Goal: Information Seeking & Learning: Learn about a topic

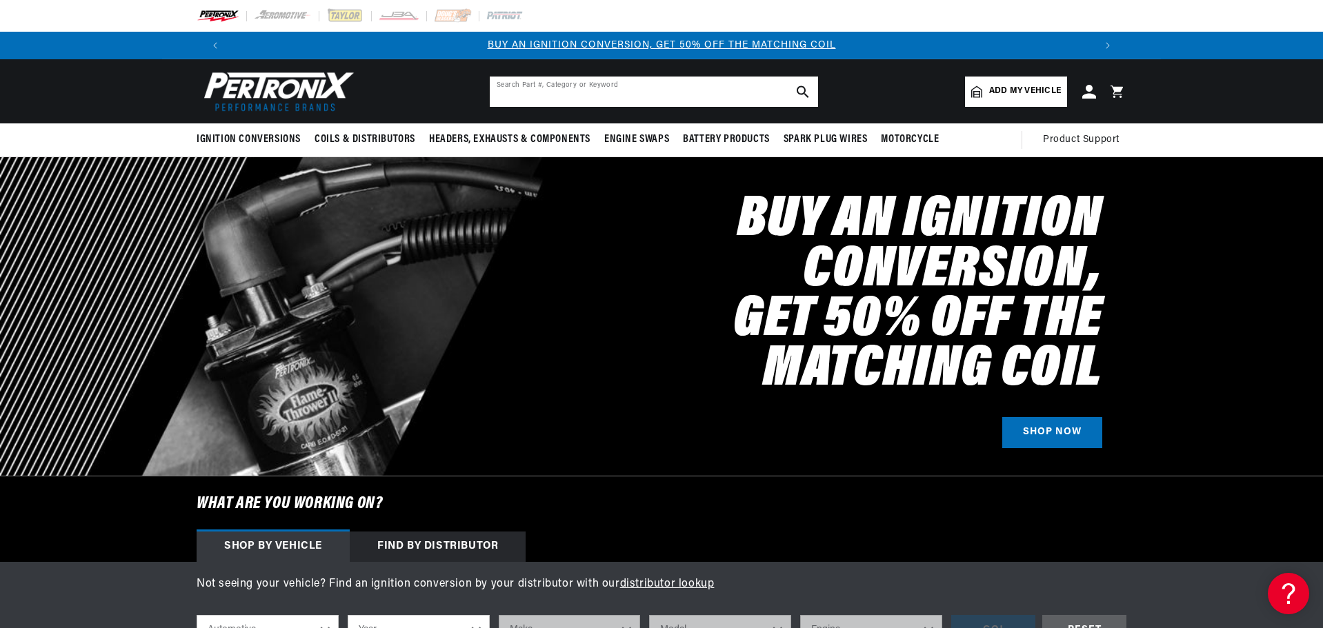
click at [528, 95] on input "text" at bounding box center [654, 92] width 328 height 30
type input "d10130"
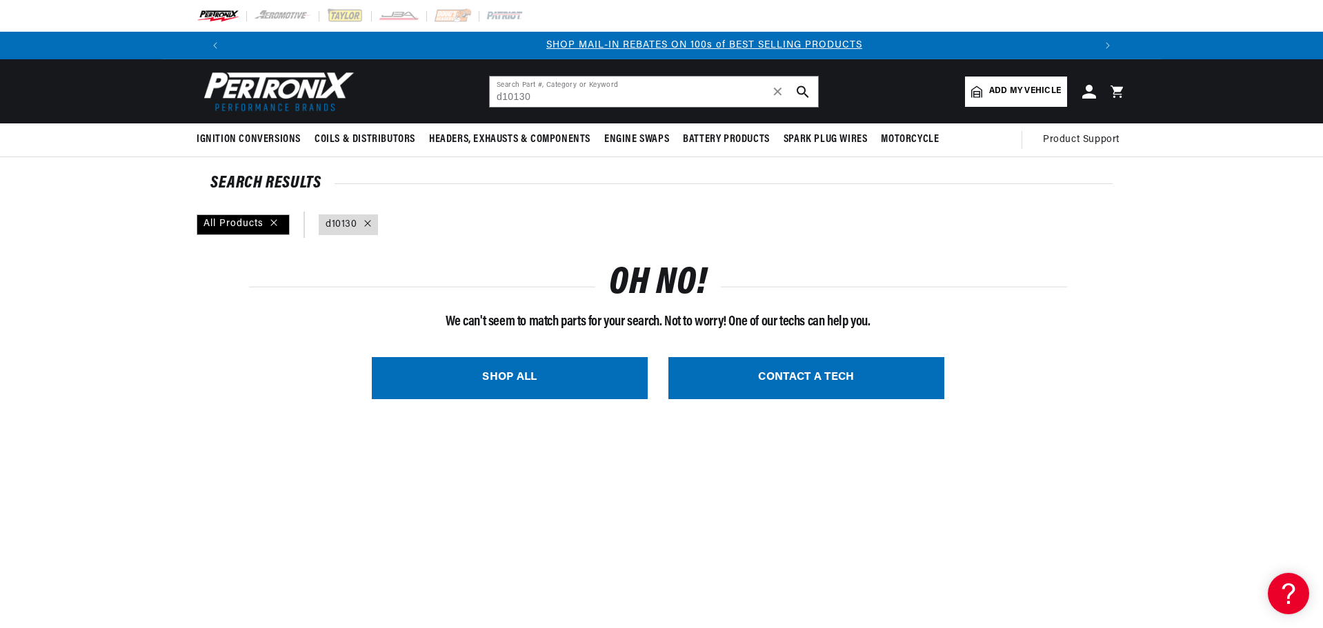
scroll to position [0, 861]
click at [546, 94] on input "d10130" at bounding box center [654, 92] width 328 height 30
click at [519, 99] on input "d713810" at bounding box center [654, 92] width 328 height 30
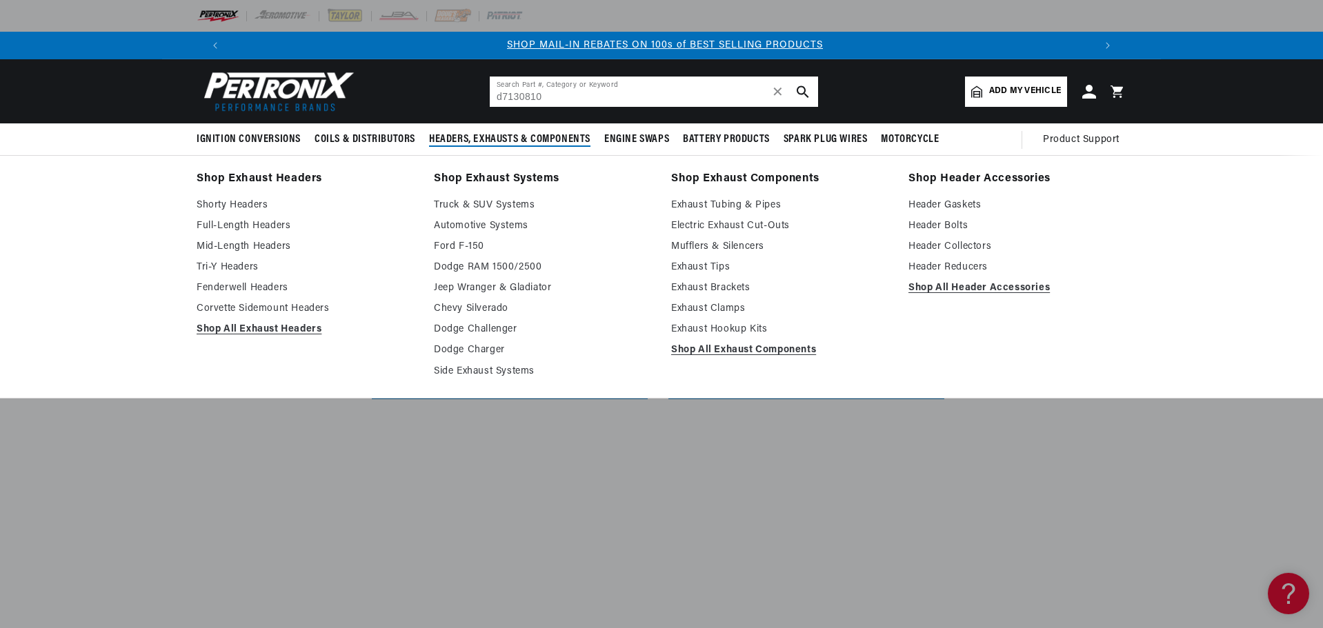
type input "d7130810"
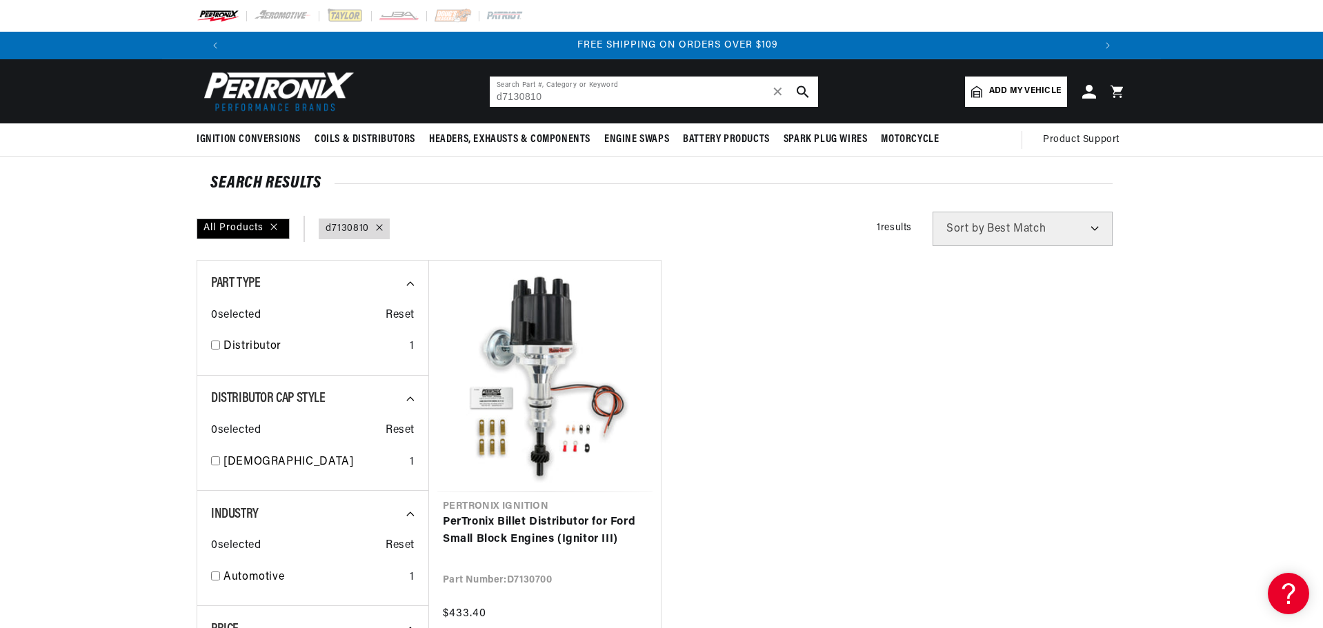
scroll to position [0, 1723]
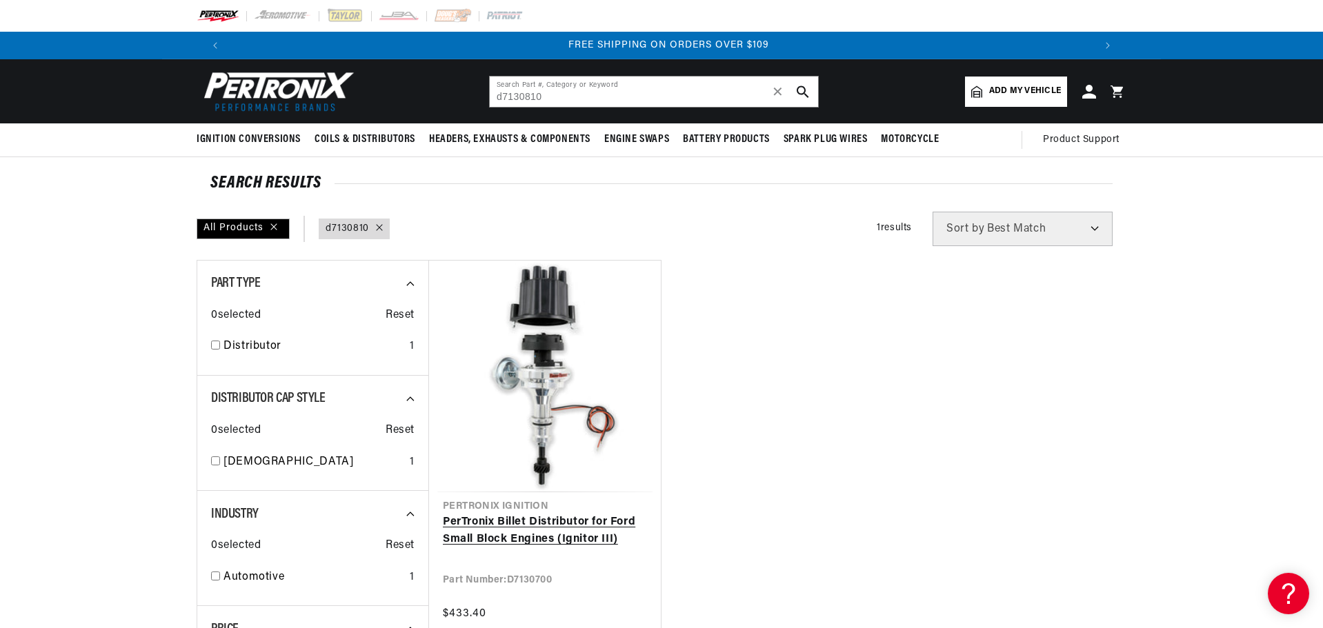
click at [566, 514] on link "PerTronix Billet Distributor for Ford Small Block Engines (Ignitor III)" at bounding box center [545, 531] width 204 height 35
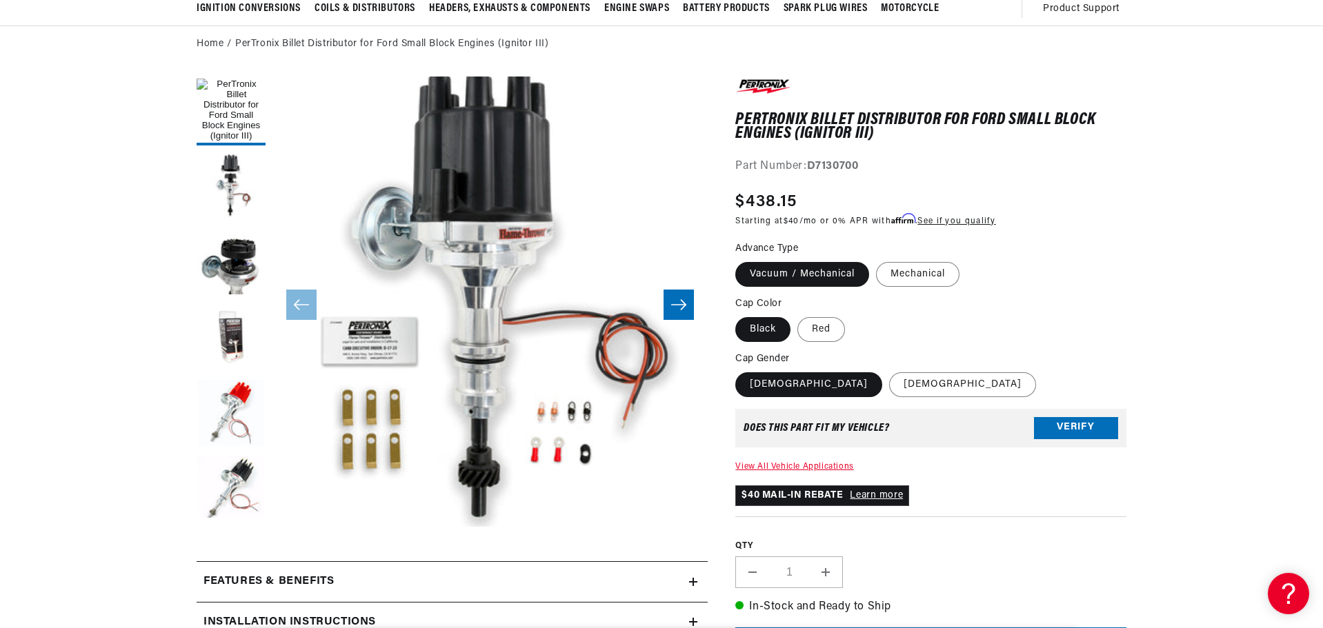
scroll to position [138, 0]
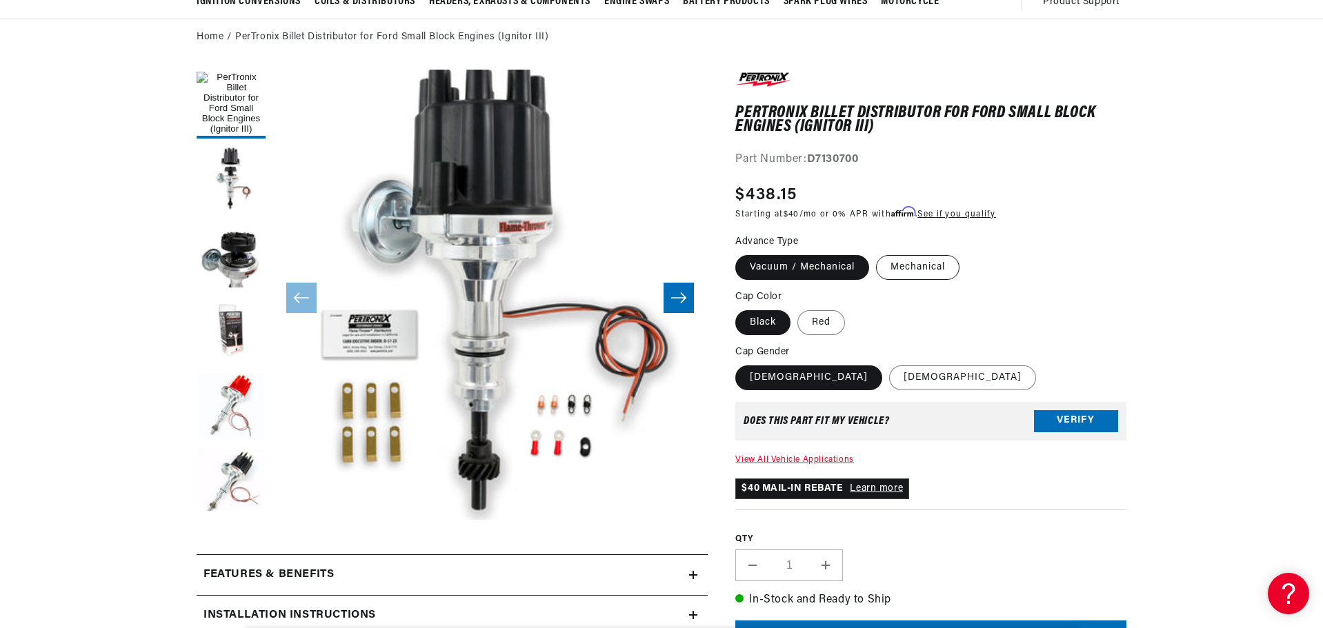
click at [937, 270] on label "Mechanical" at bounding box center [917, 267] width 83 height 25
click at [877, 253] on input "Mechanical" at bounding box center [876, 252] width 1 height 1
radio input "true"
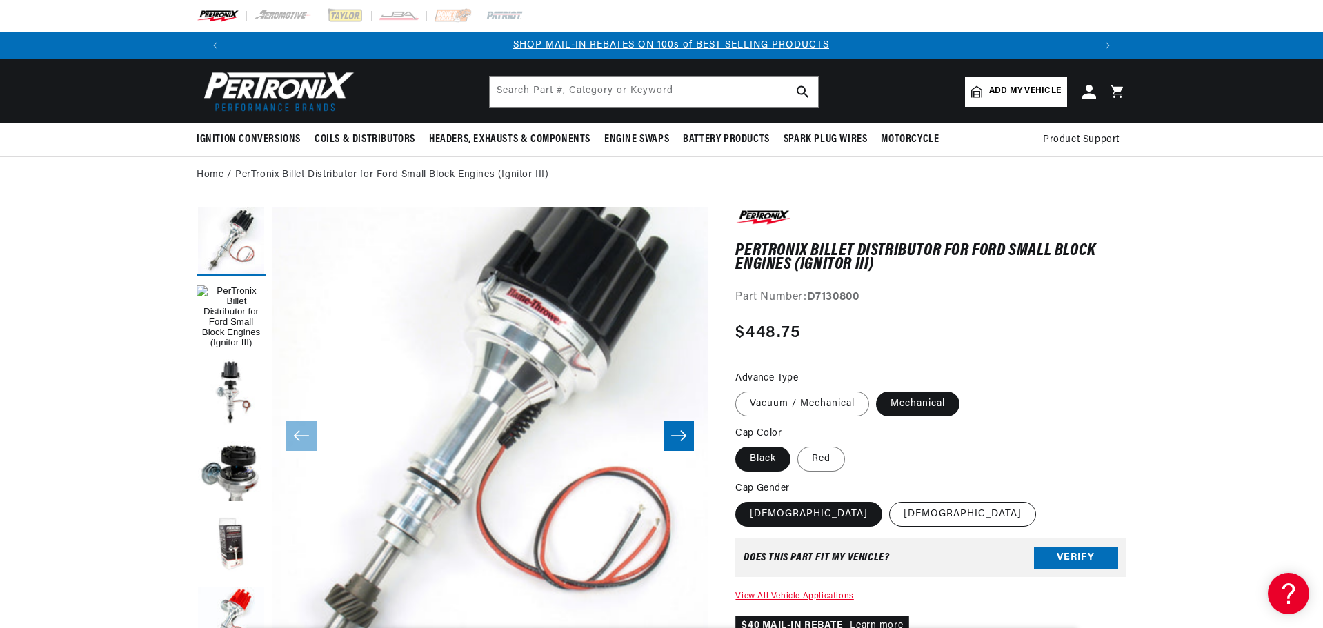
scroll to position [0, 861]
click at [889, 517] on label "Male" at bounding box center [962, 514] width 147 height 25
click at [889, 500] on input "Male" at bounding box center [889, 499] width 1 height 1
radio input "true"
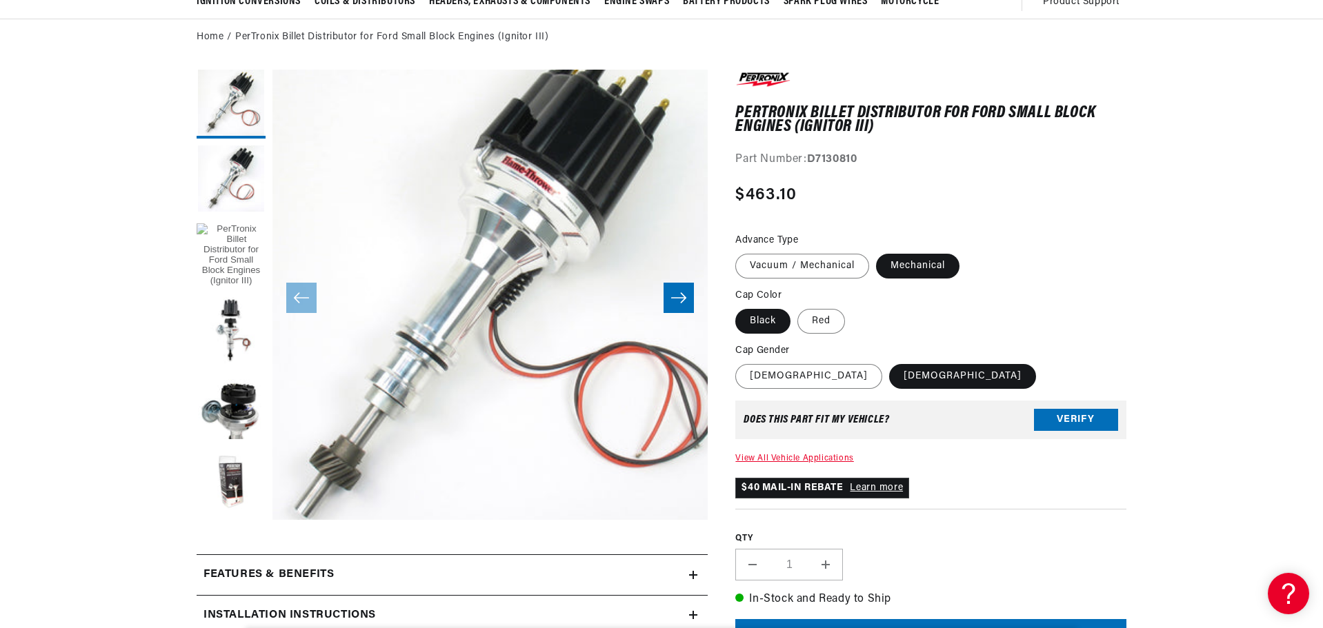
click at [247, 250] on button "Load image 1 in gallery view" at bounding box center [231, 255] width 69 height 69
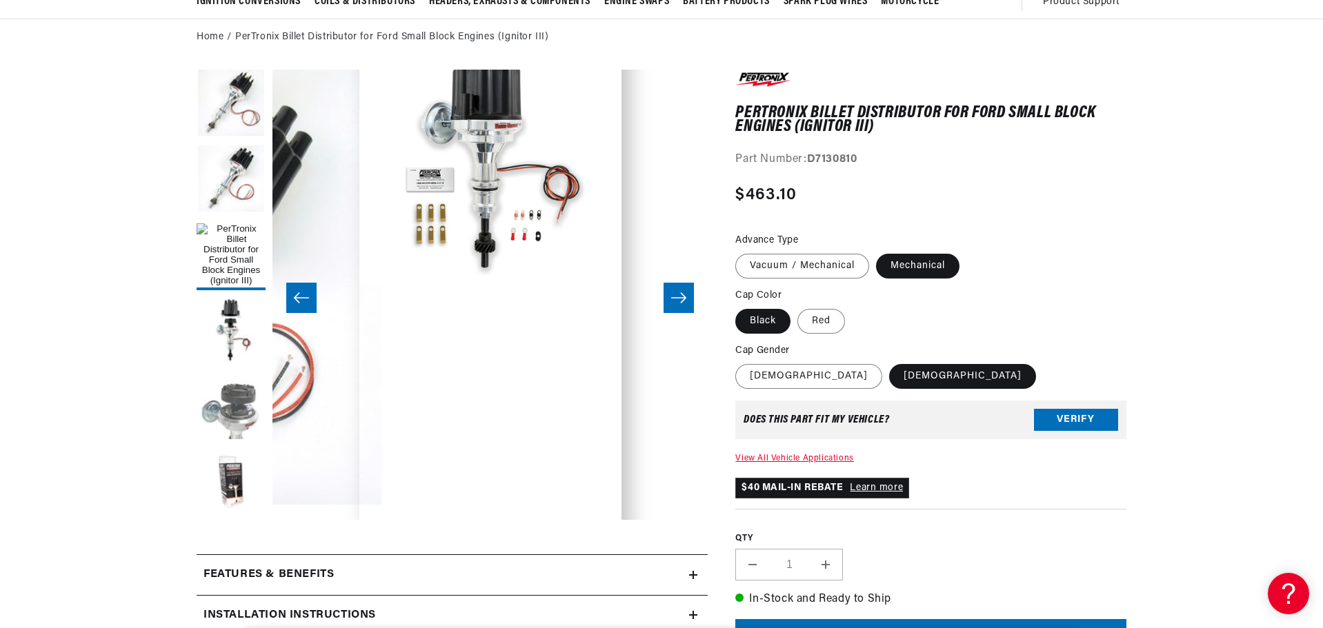
click at [231, 417] on button "Load image 3 in gallery view" at bounding box center [231, 407] width 69 height 69
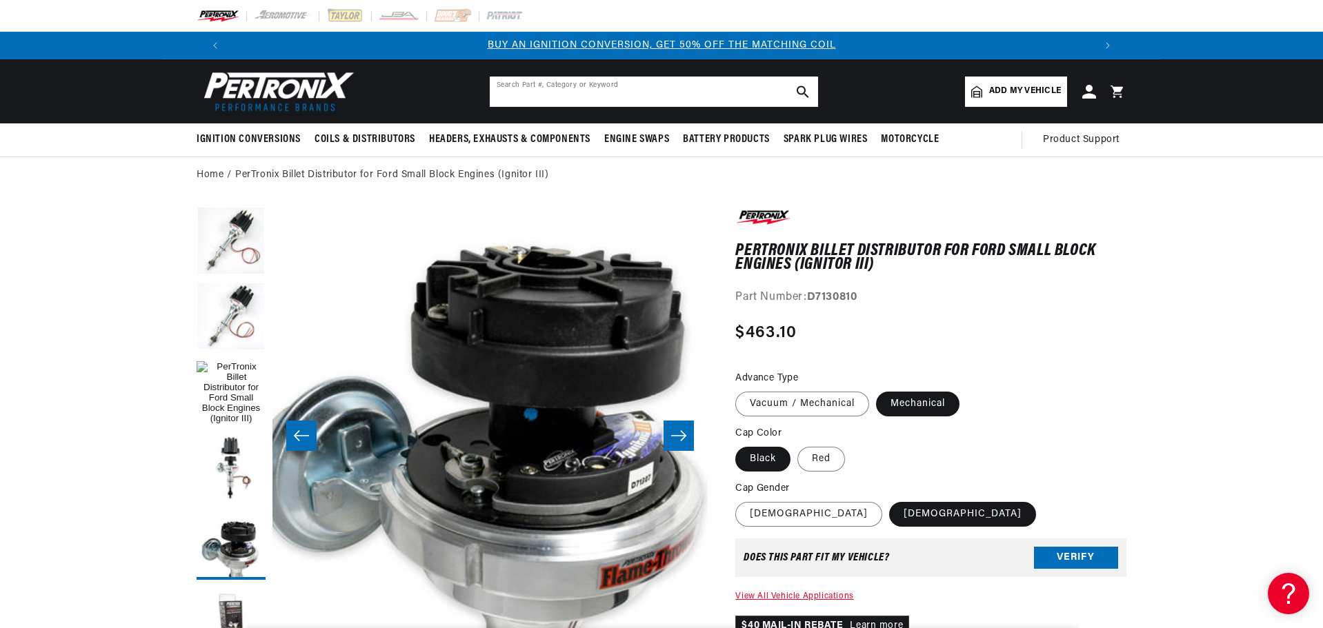
click at [549, 84] on input "text" at bounding box center [654, 92] width 328 height 30
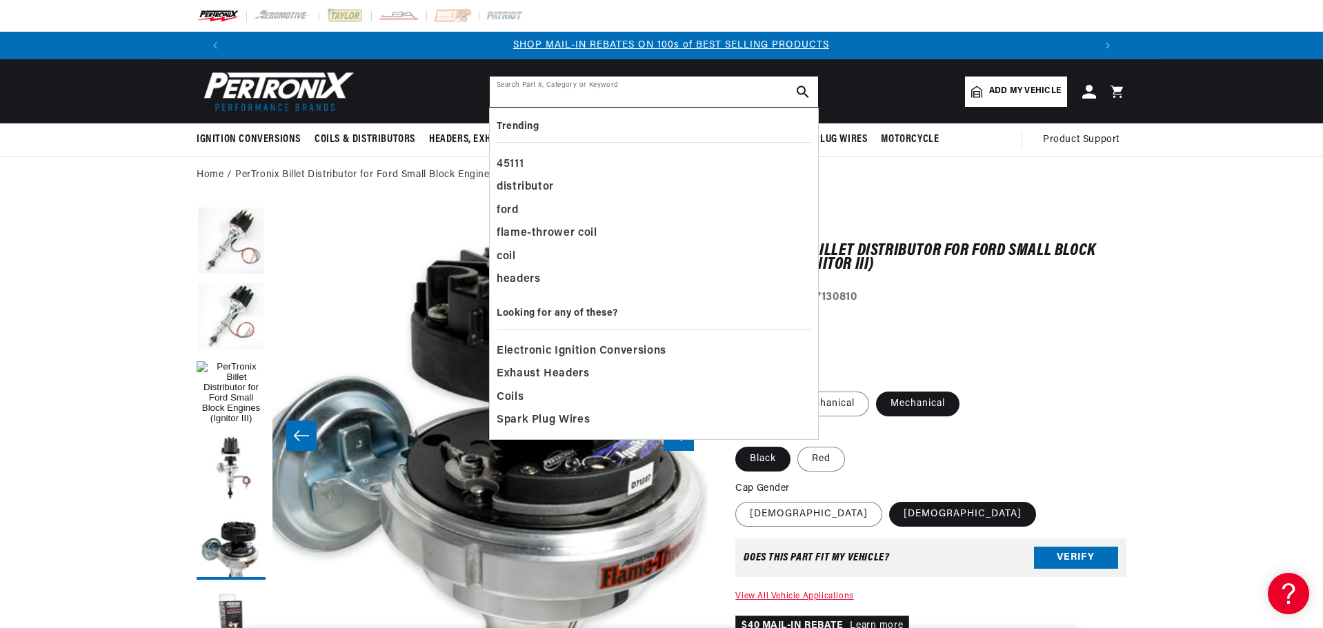
scroll to position [0, 861]
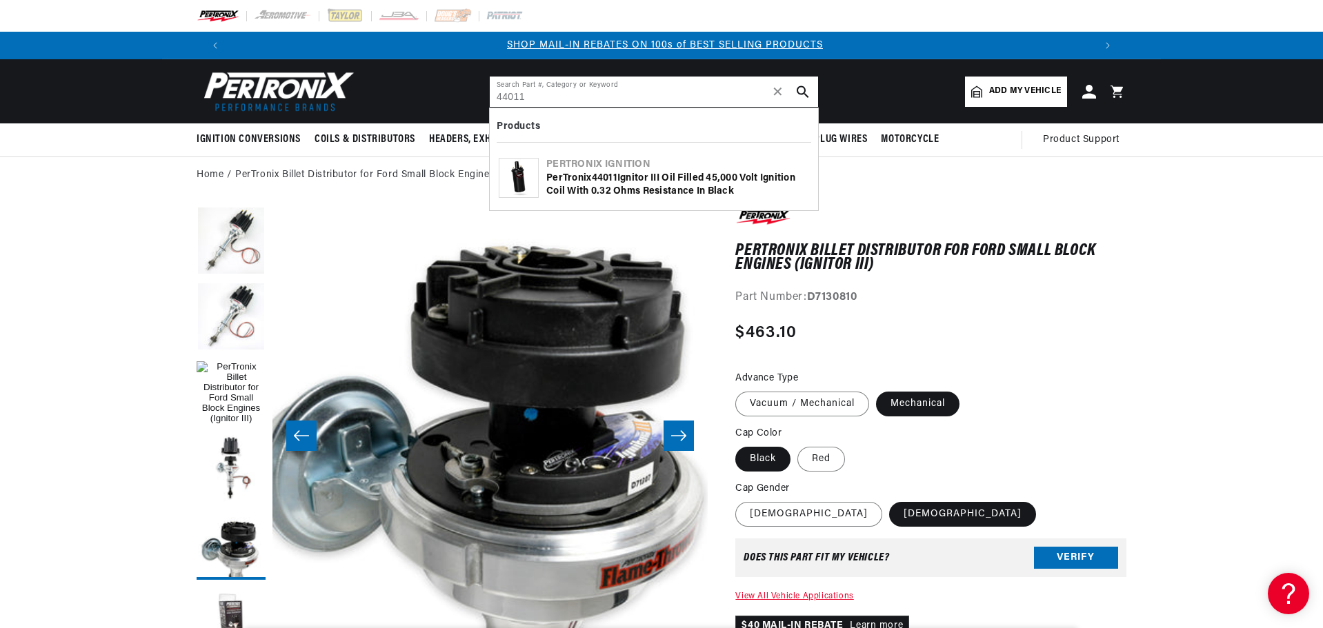
type input "44011"
click at [644, 186] on div "PerTronix 44011 Ignitor III Oil Filled 45,000 Volt Ignition Coil with 0.32 Ohms…" at bounding box center [677, 185] width 263 height 27
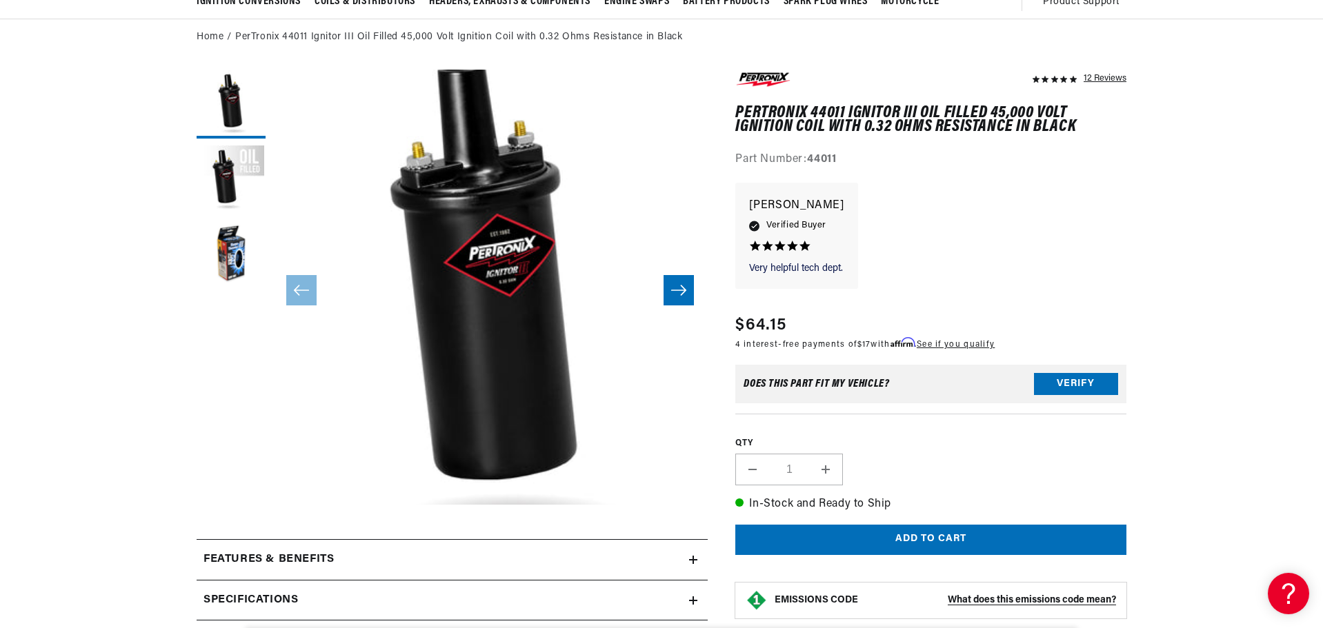
scroll to position [0, 1723]
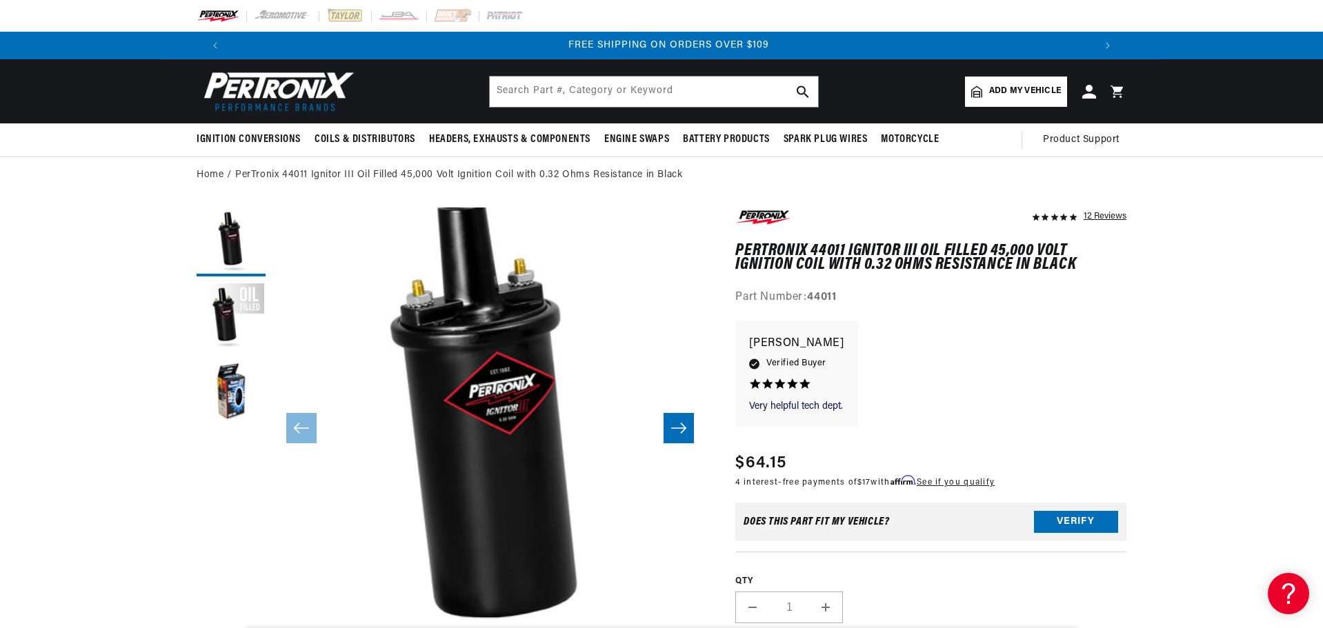
scroll to position [69, 0]
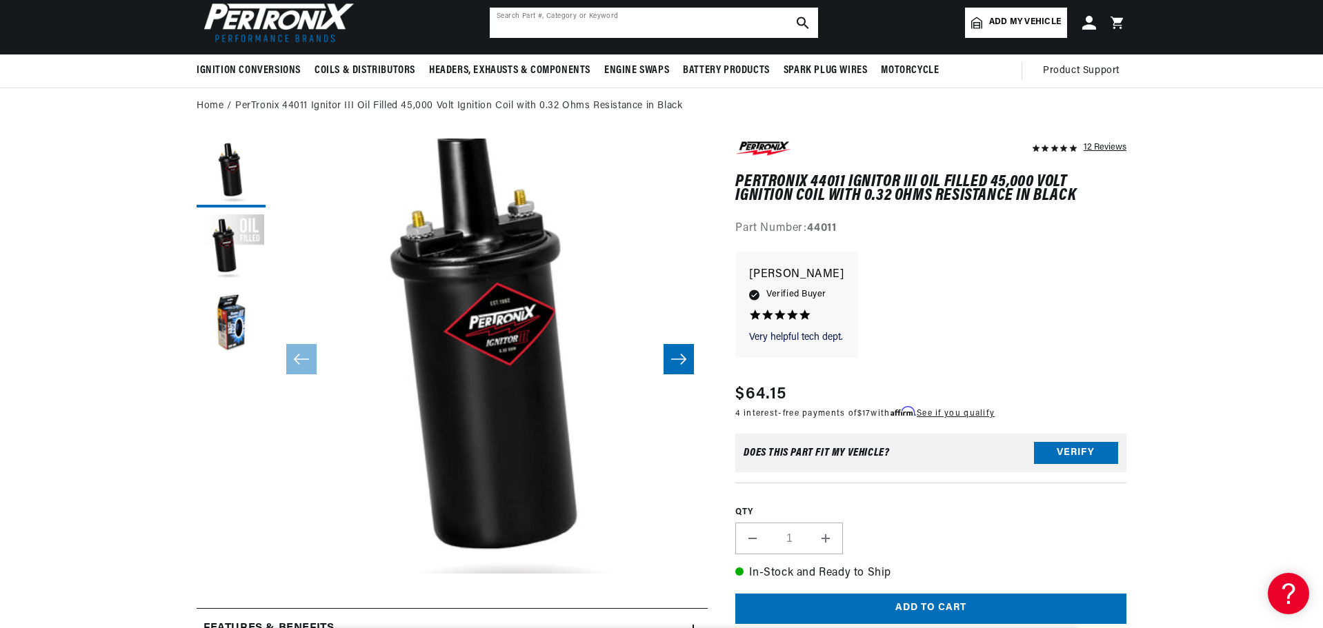
click at [587, 28] on input "text" at bounding box center [654, 23] width 328 height 30
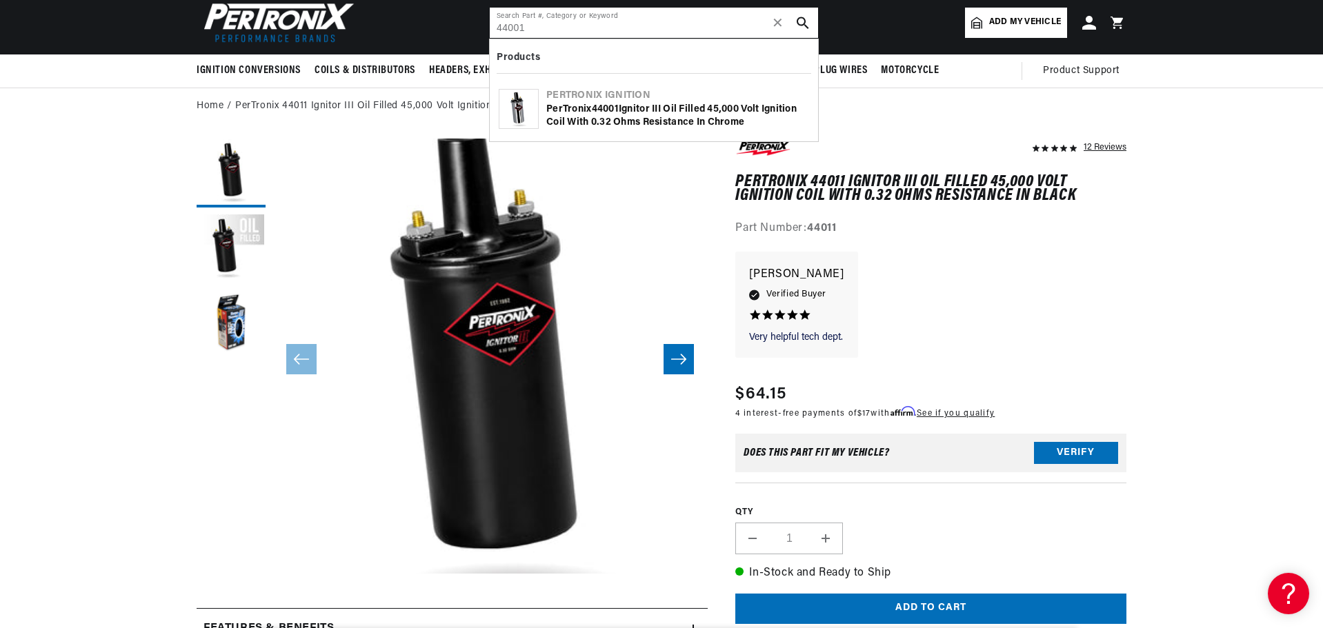
scroll to position [0, 1723]
click at [707, 127] on div "PerTronix 44001 Ignitor III Oil Filled 45,000 Volt Ignition Coil with 0.32 Ohms…" at bounding box center [677, 116] width 263 height 27
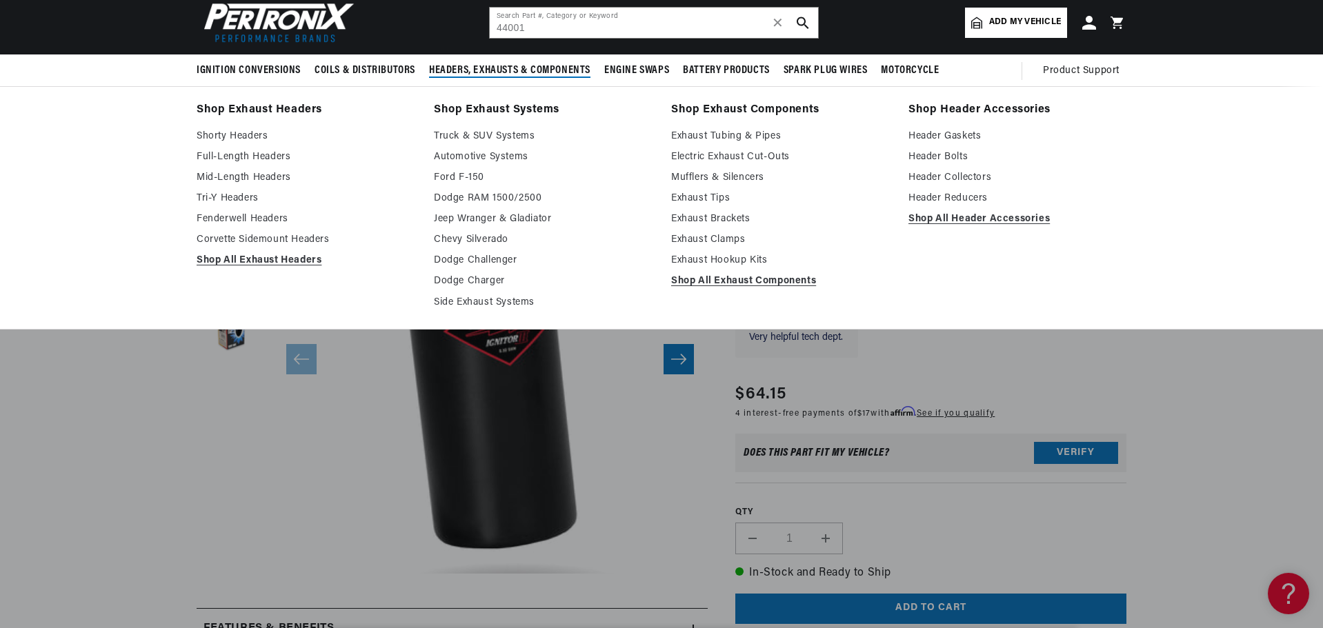
scroll to position [0, 861]
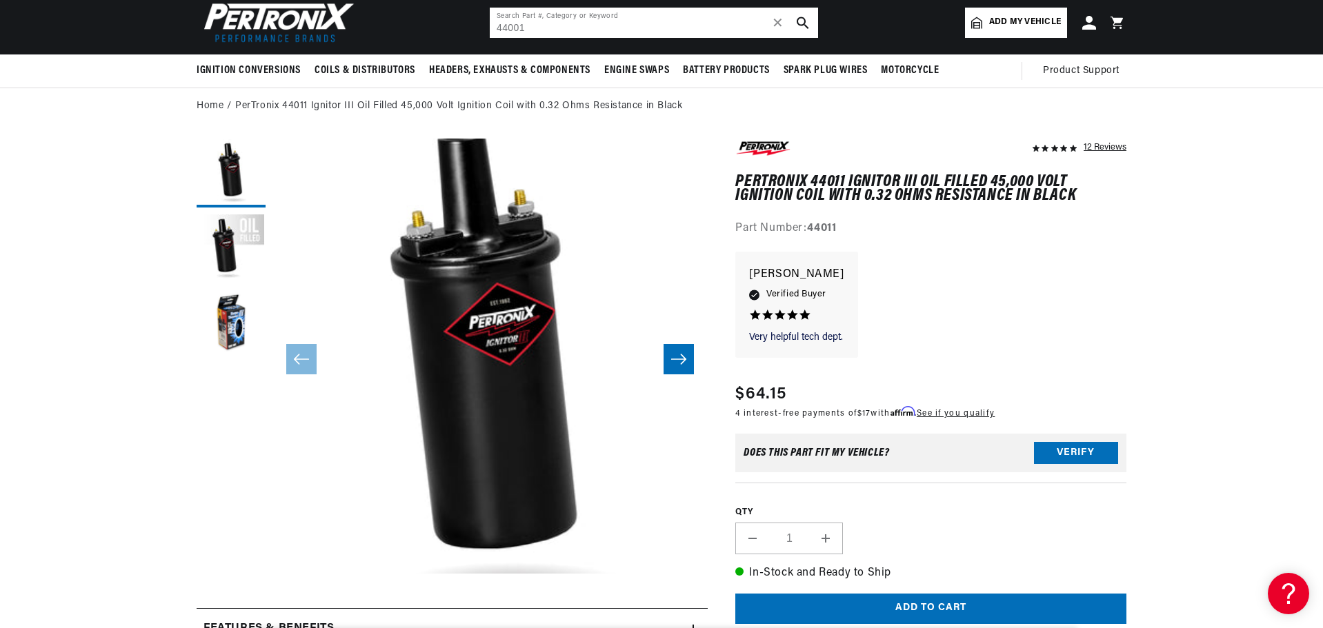
drag, startPoint x: 543, startPoint y: 29, endPoint x: 466, endPoint y: 30, distance: 77.3
click at [466, 30] on header "BETTER SEARCH RESULTS Add your vehicle's year, make, and model to find parts be…" at bounding box center [661, 22] width 999 height 64
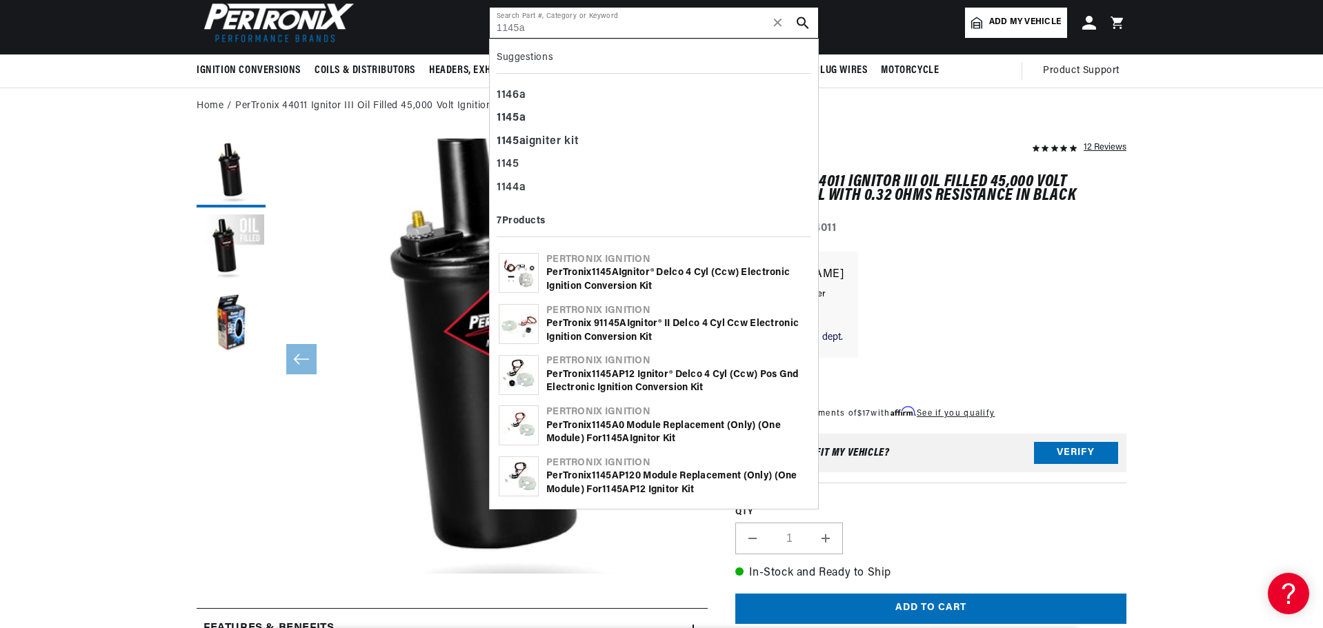
type input "1145a"
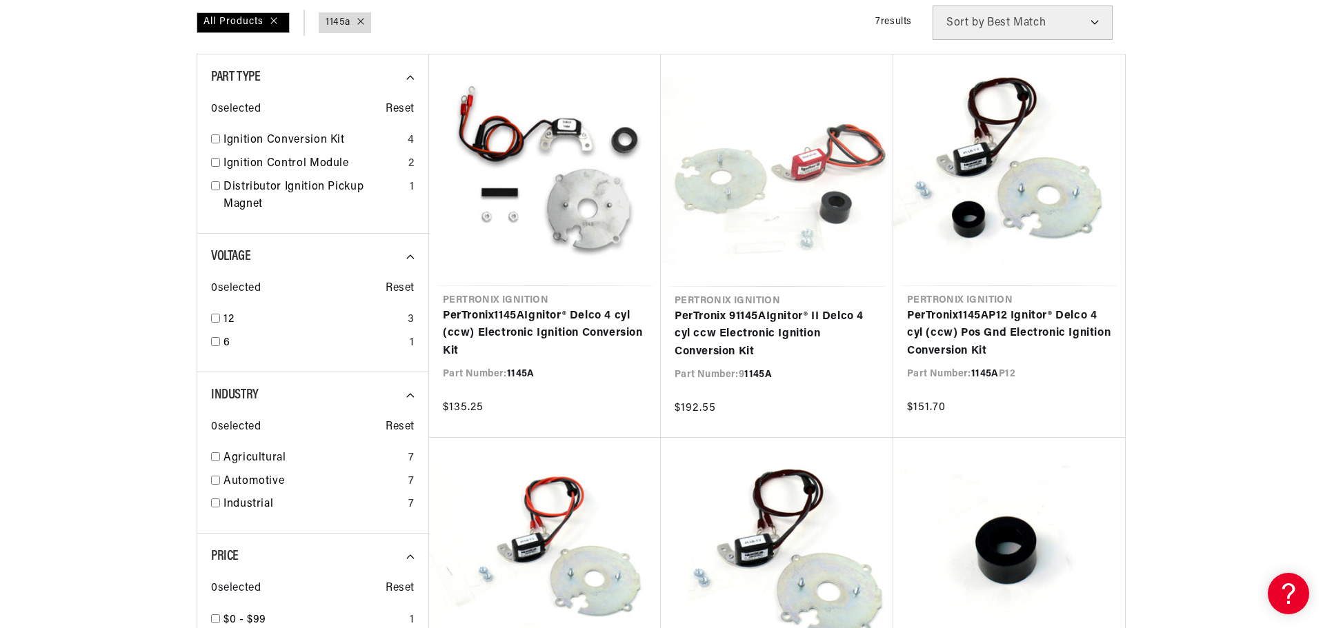
scroll to position [207, 0]
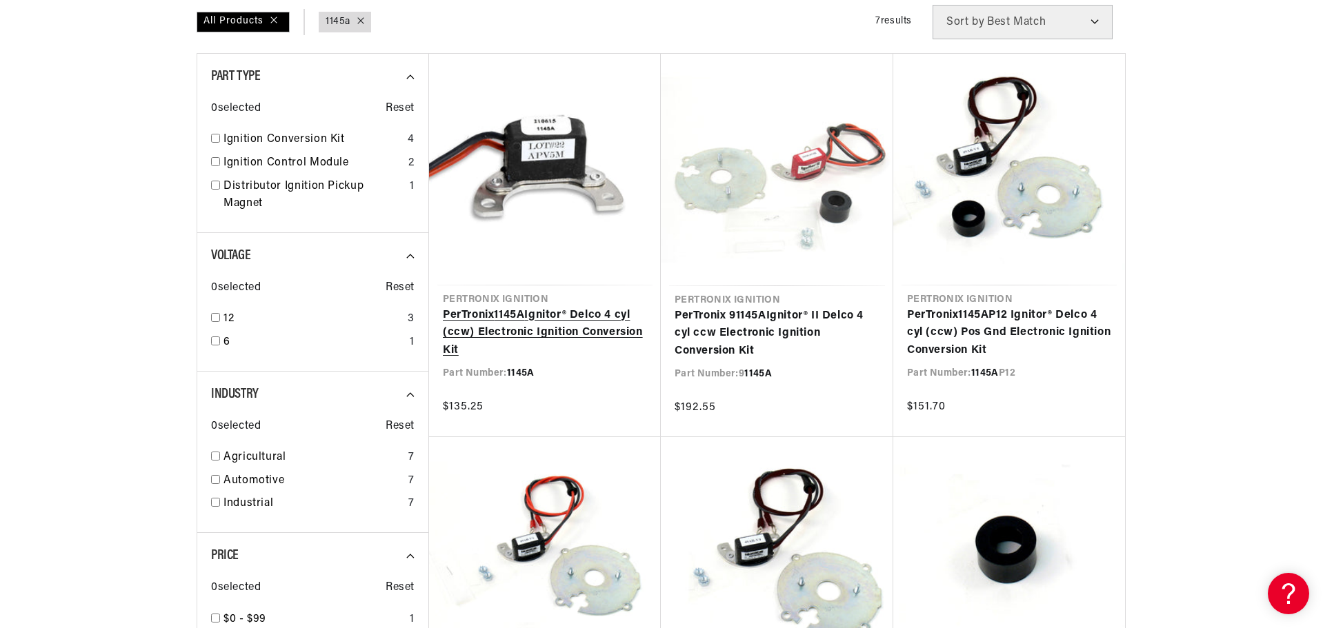
click at [539, 307] on link "PerTronix 1145A Ignitor® Delco 4 cyl (ccw) Electronic Ignition Conversion Kit" at bounding box center [545, 333] width 204 height 53
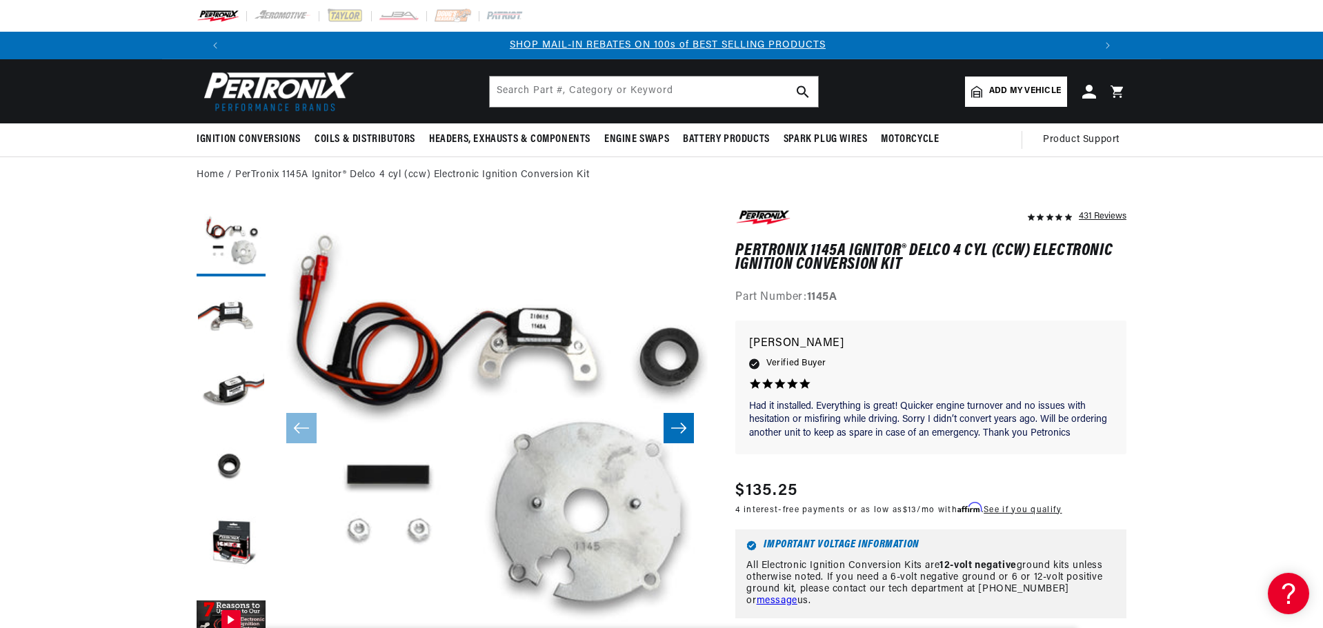
scroll to position [0, 861]
click at [1107, 43] on icon "Translation missing: en.sections.announcements.next_announcement" at bounding box center [1108, 45] width 4 height 7
click at [692, 42] on link "BUY AN IGNITION CONVERSION, GET 50% OFF THE MATCHING COIL" at bounding box center [662, 45] width 348 height 10
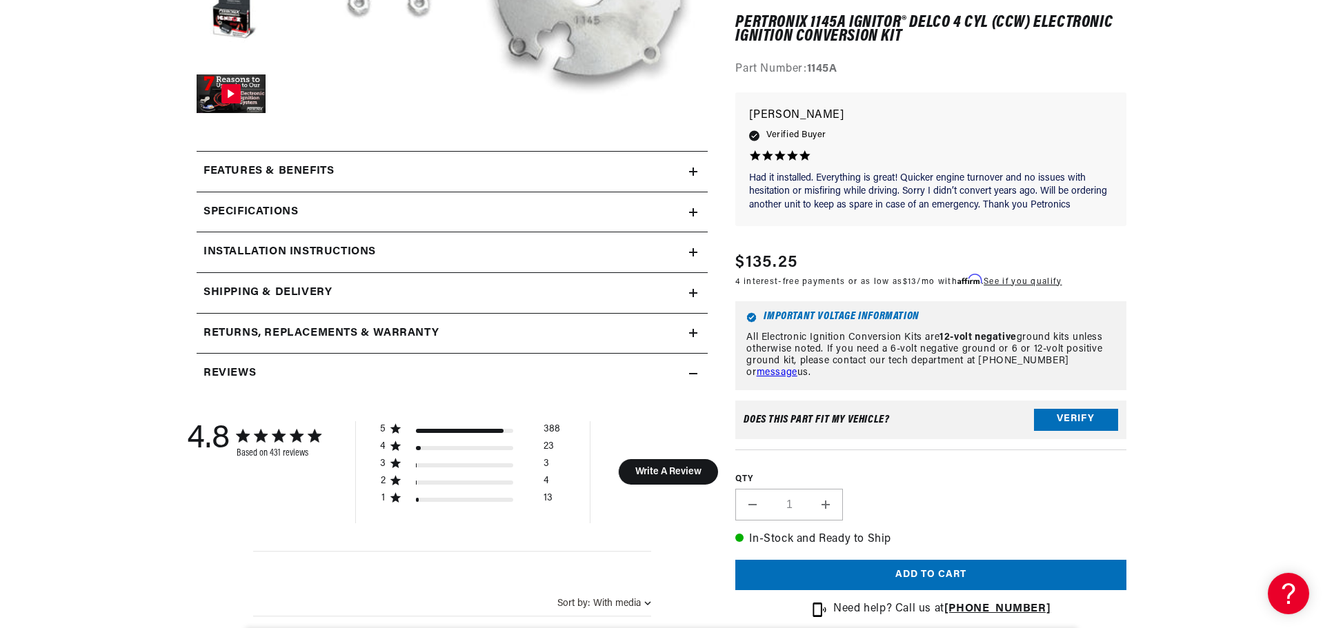
scroll to position [552, 0]
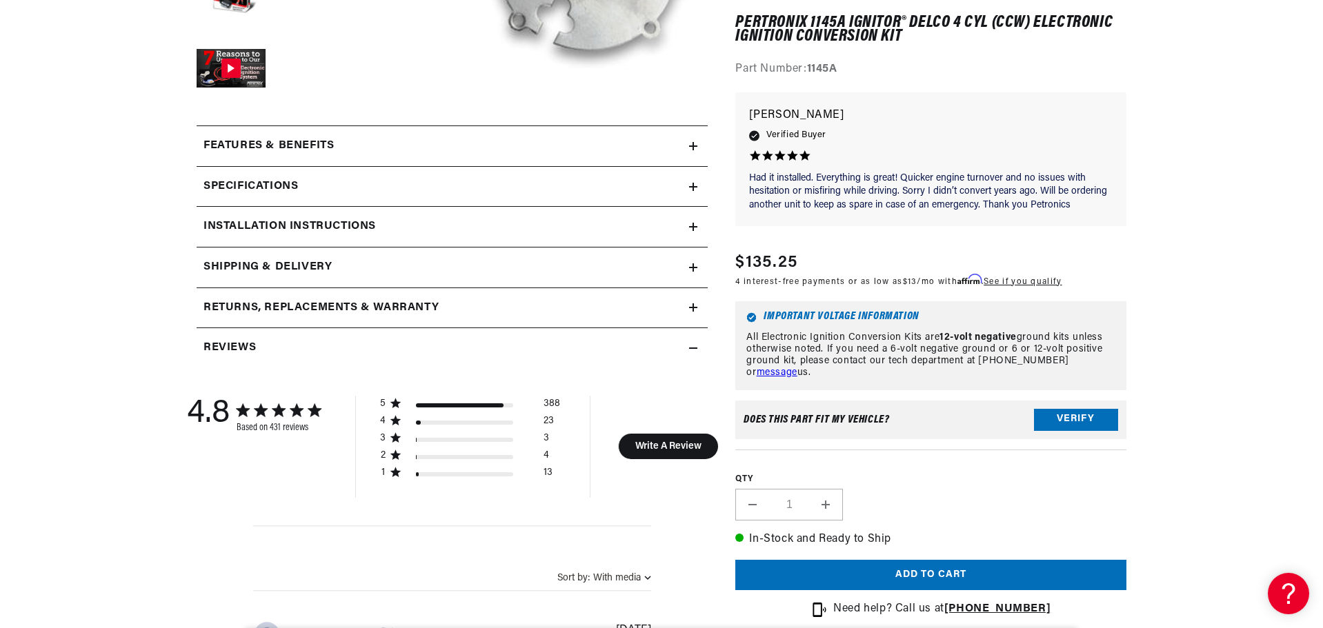
click at [695, 225] on icon at bounding box center [693, 227] width 8 height 8
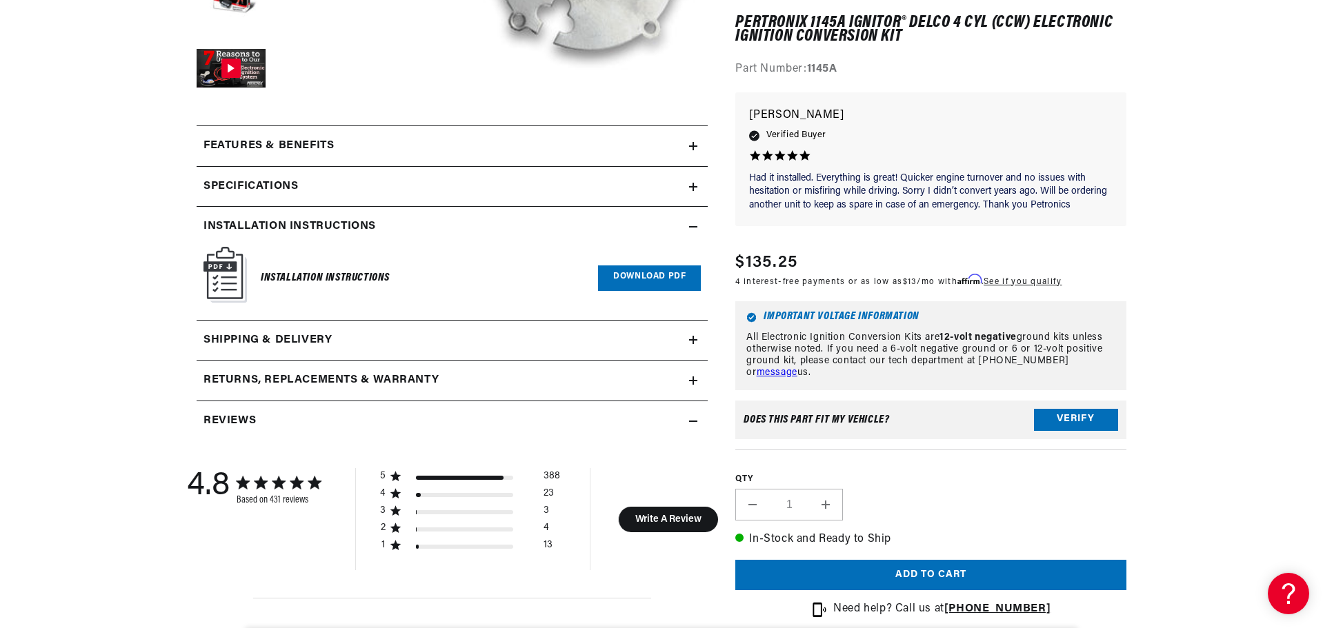
click at [670, 278] on link "Download PDF" at bounding box center [649, 279] width 103 height 26
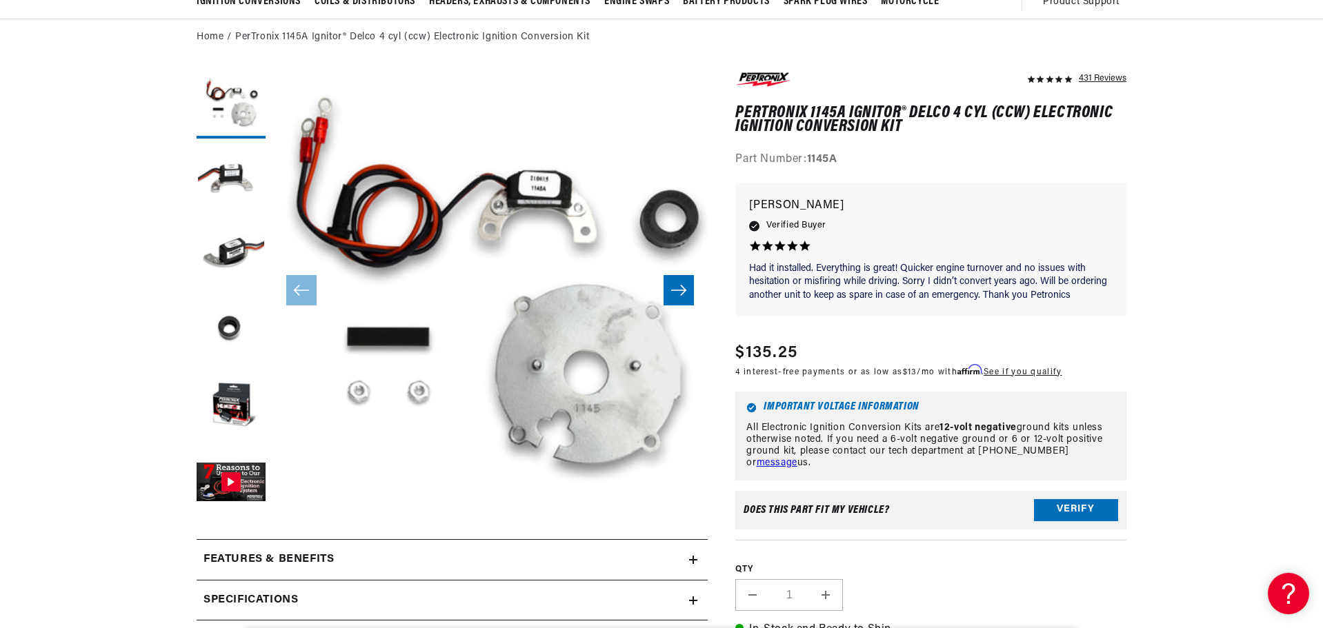
scroll to position [0, 1723]
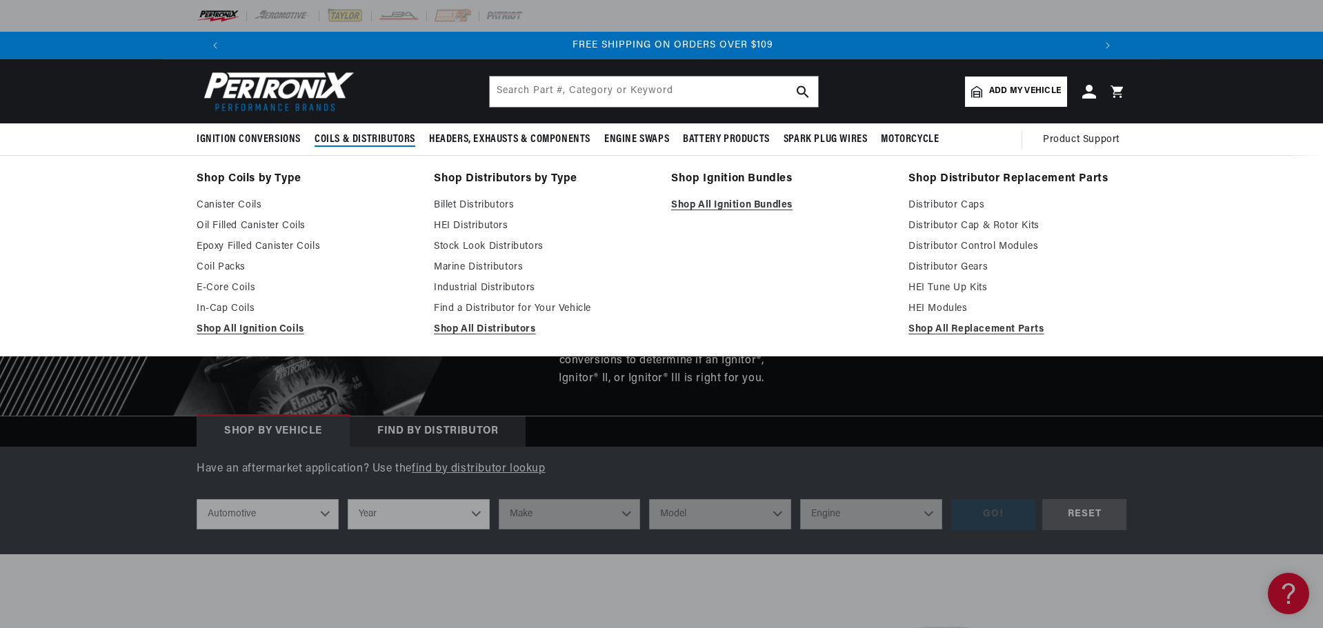
scroll to position [0, 1723]
